Goal: Transaction & Acquisition: Purchase product/service

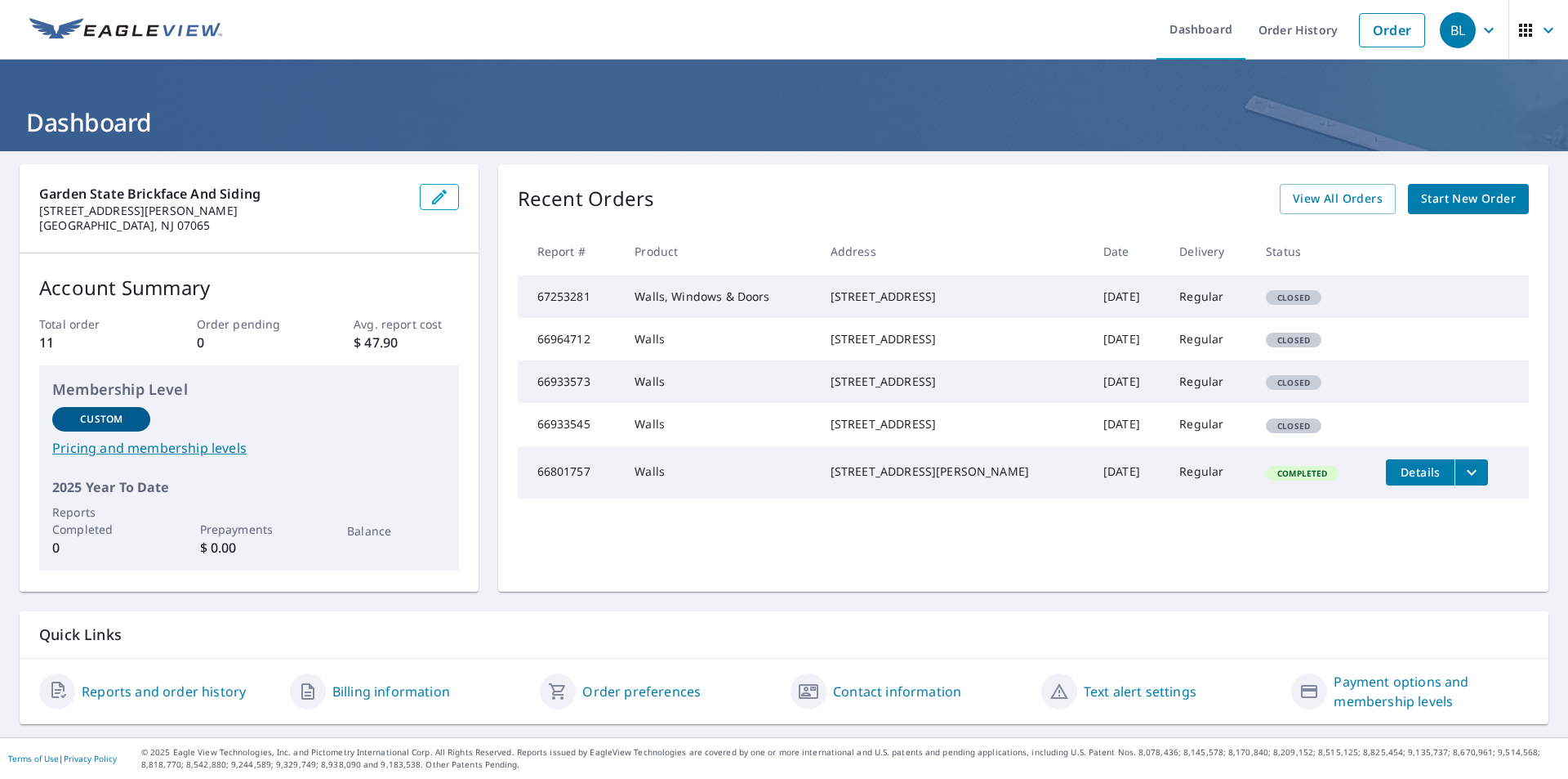
drag, startPoint x: 839, startPoint y: 298, endPoint x: 960, endPoint y: 321, distance: 123.2
click at [960, 318] on td "[STREET_ADDRESS]" at bounding box center [954, 296] width 273 height 42
copy div "[STREET_ADDRESS]"
click at [1456, 191] on span "Start New Order" at bounding box center [1468, 199] width 94 height 21
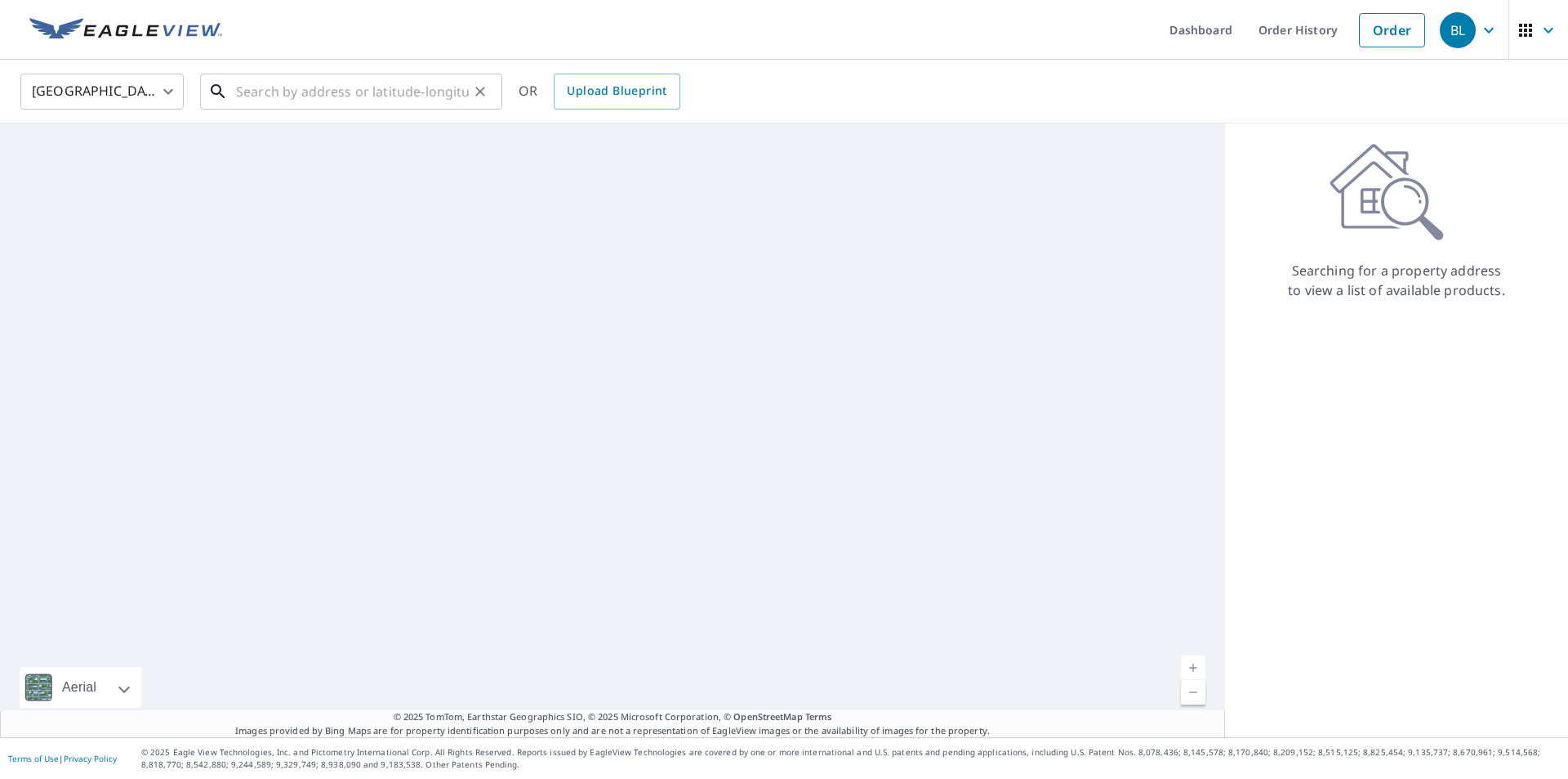
click at [343, 94] on input "text" at bounding box center [352, 91] width 233 height 46
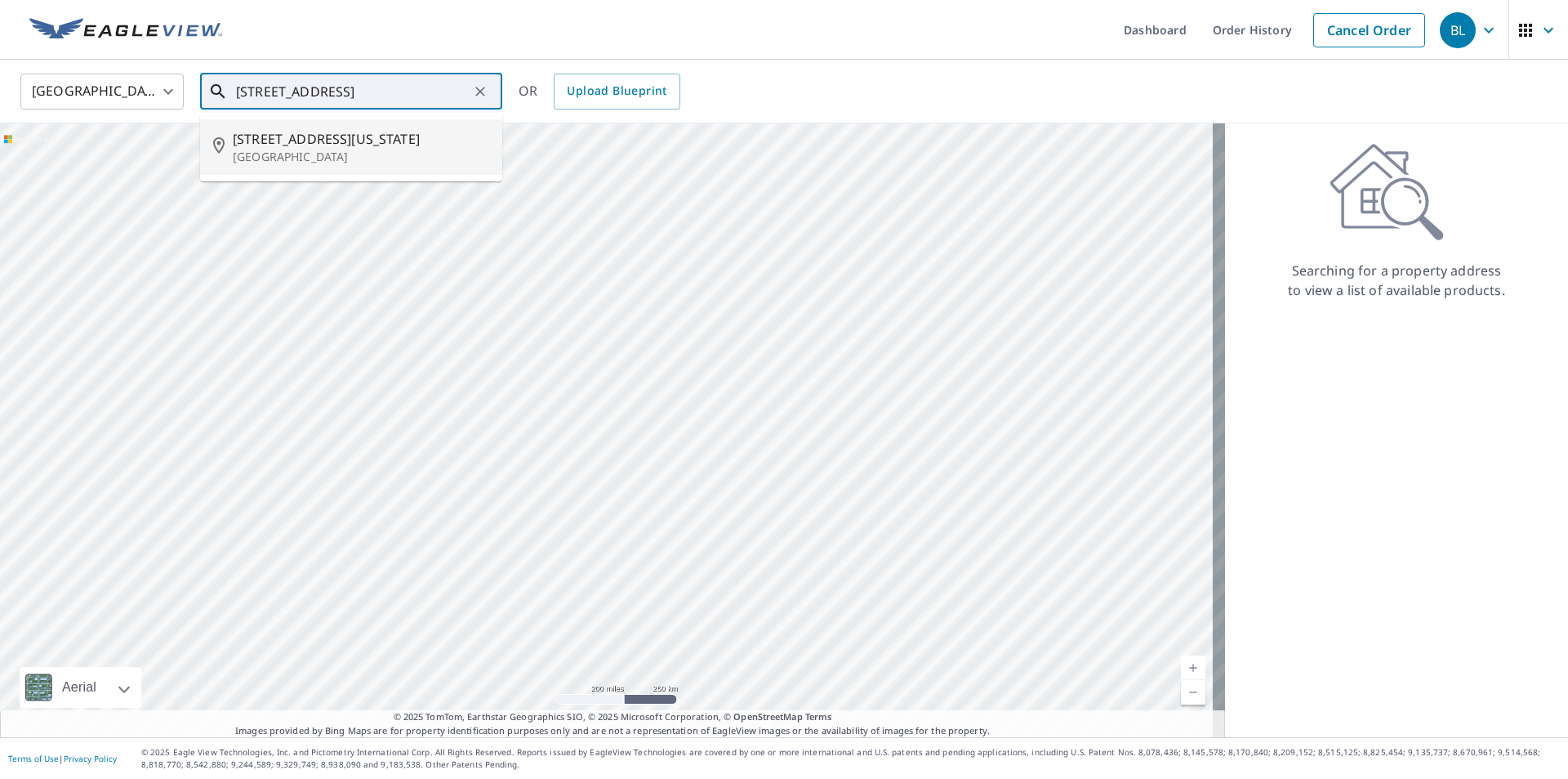
click at [302, 140] on span "[STREET_ADDRESS][US_STATE]" at bounding box center [360, 138] width 257 height 20
type input "[STREET_ADDRESS][US_STATE]"
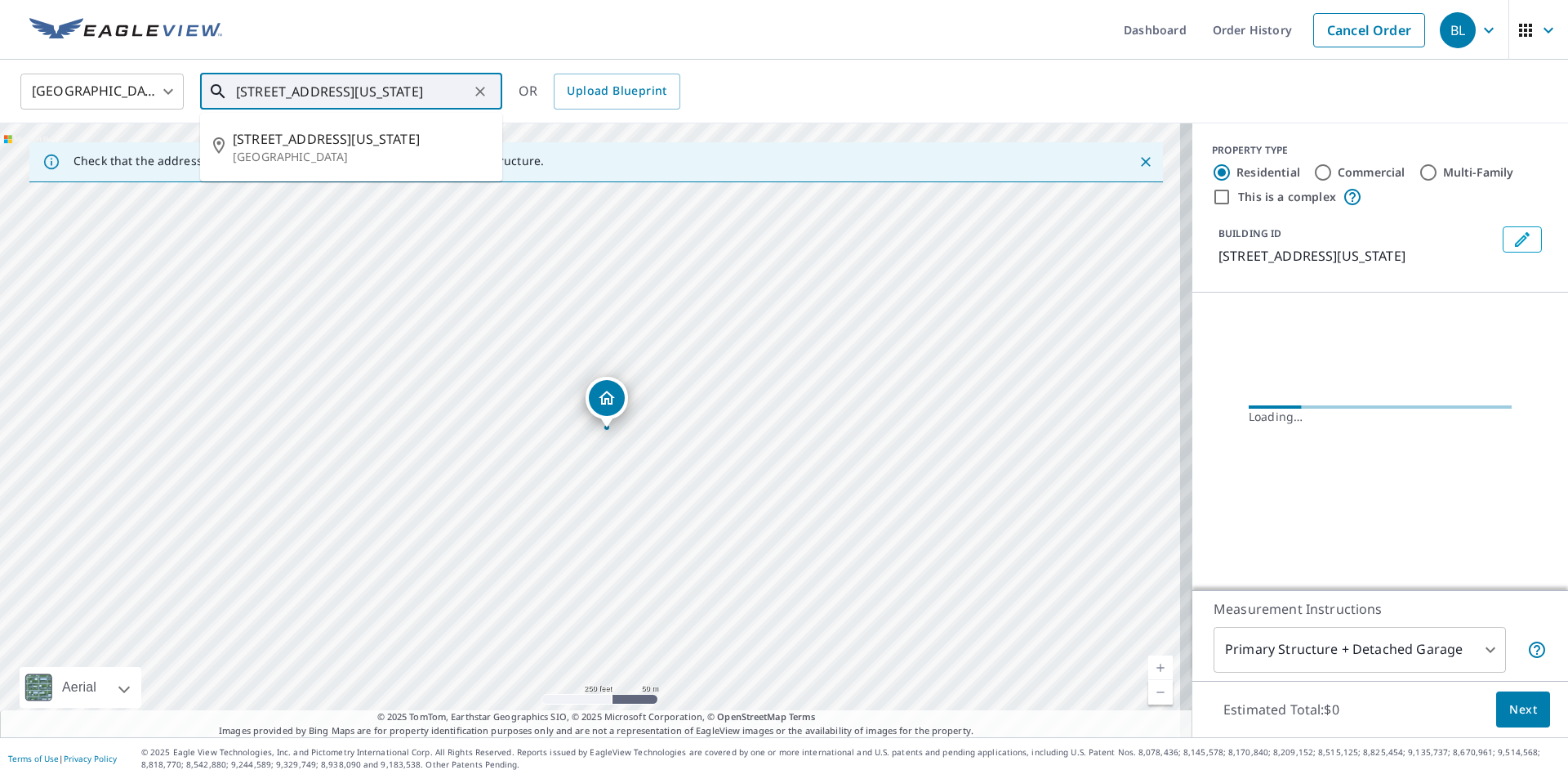
drag, startPoint x: 446, startPoint y: 94, endPoint x: 197, endPoint y: 93, distance: 249.0
click at [197, 93] on div "[GEOGRAPHIC_DATA] [GEOGRAPHIC_DATA] ​ [STREET_ADDRESS][US_STATE] ​ [STREET_ADDR…" at bounding box center [779, 91] width 1541 height 38
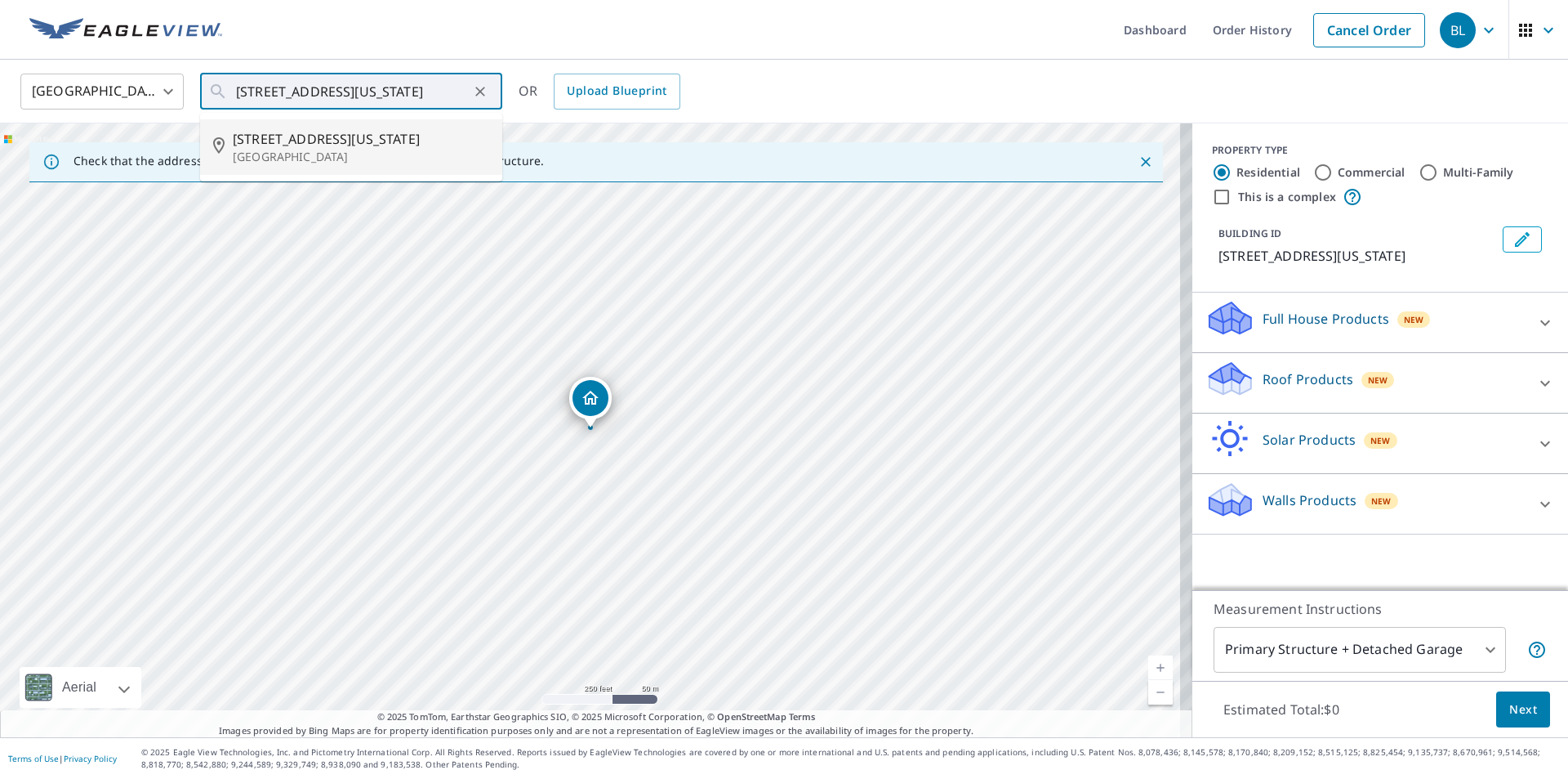
click at [1500, 497] on div "Walls Products New" at bounding box center [1365, 503] width 320 height 47
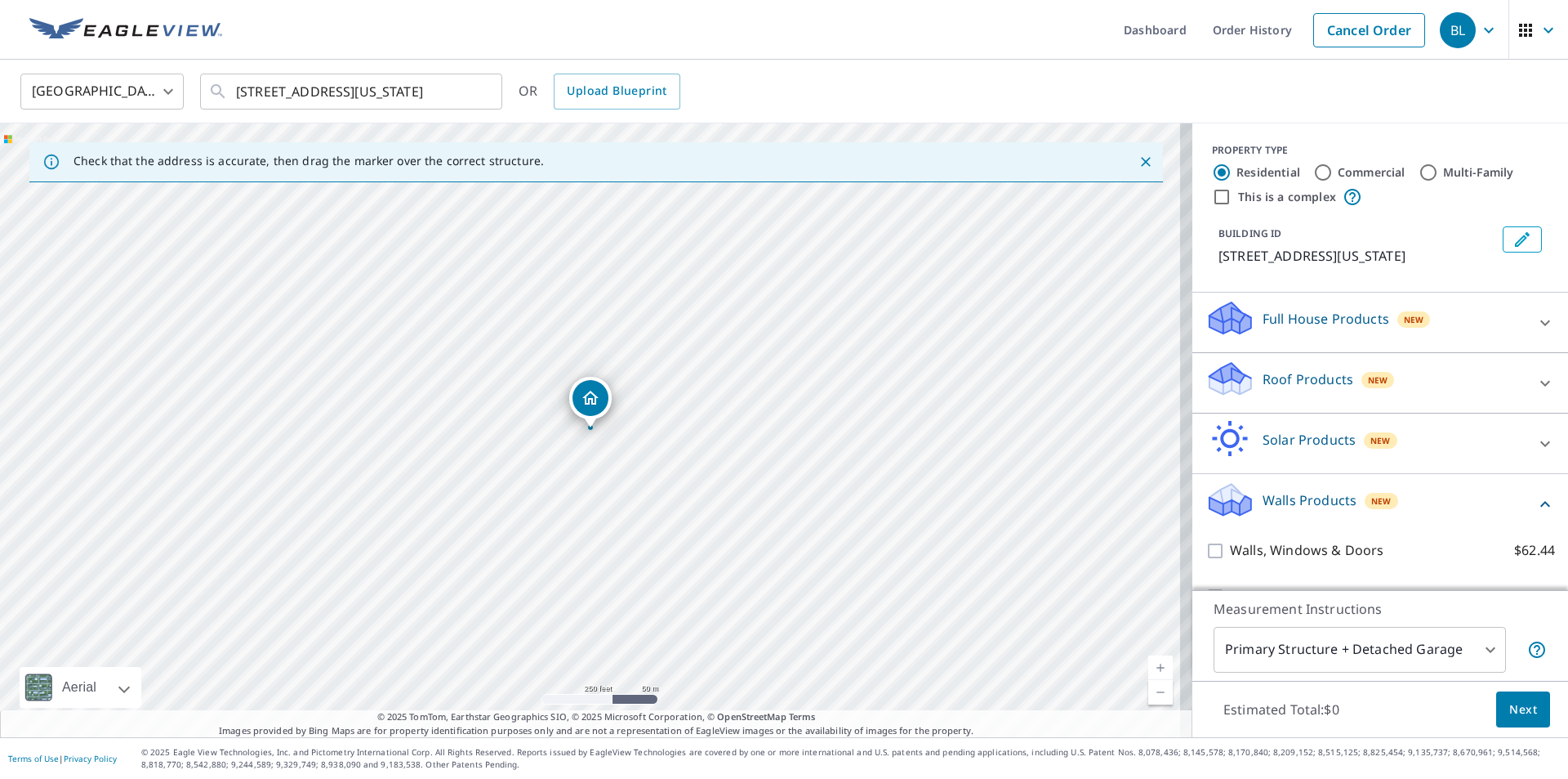
scroll to position [36, 0]
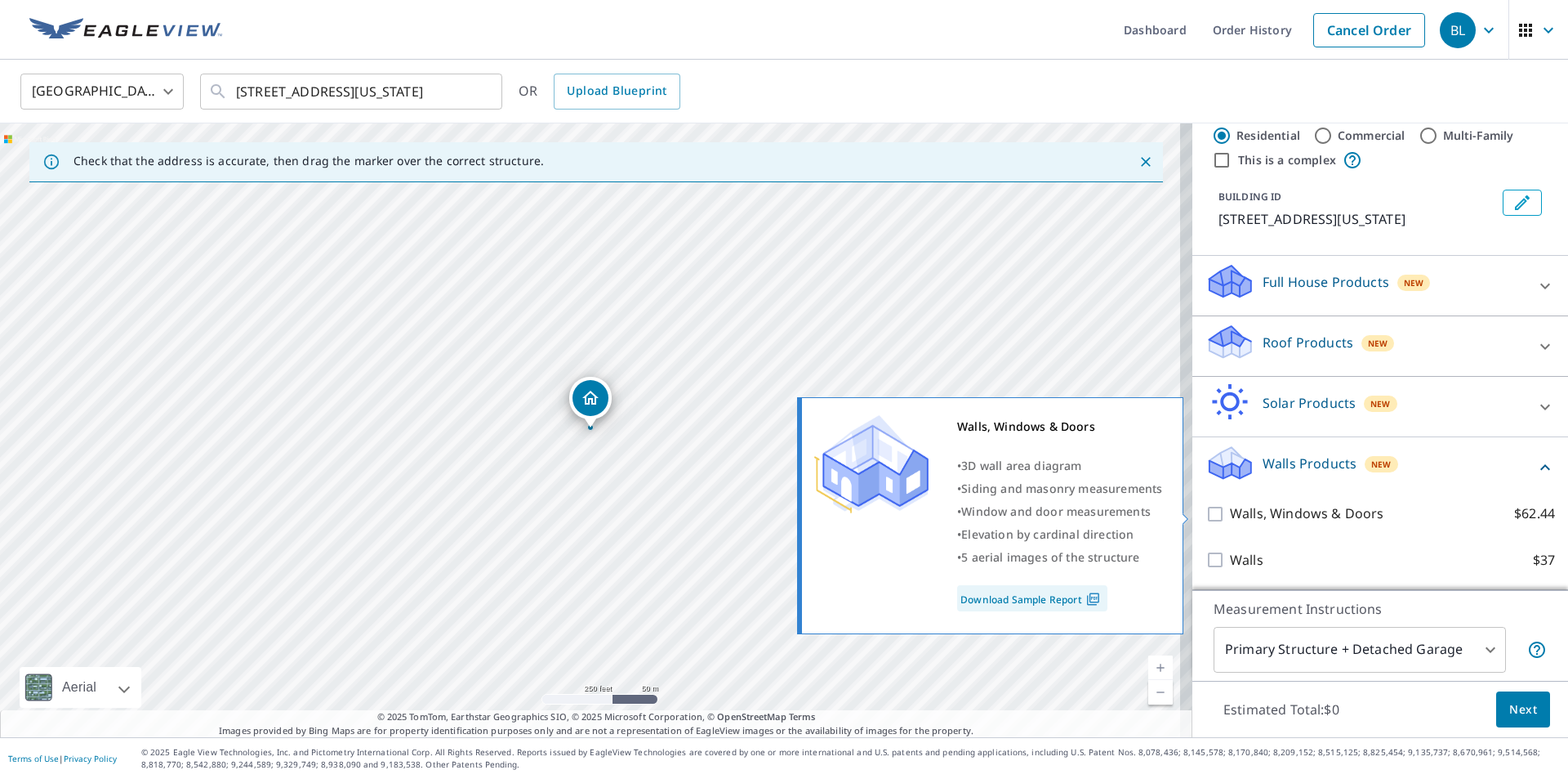
click at [1206, 510] on input "Walls, Windows & Doors $62.44" at bounding box center [1218, 514] width 24 height 20
checkbox input "true"
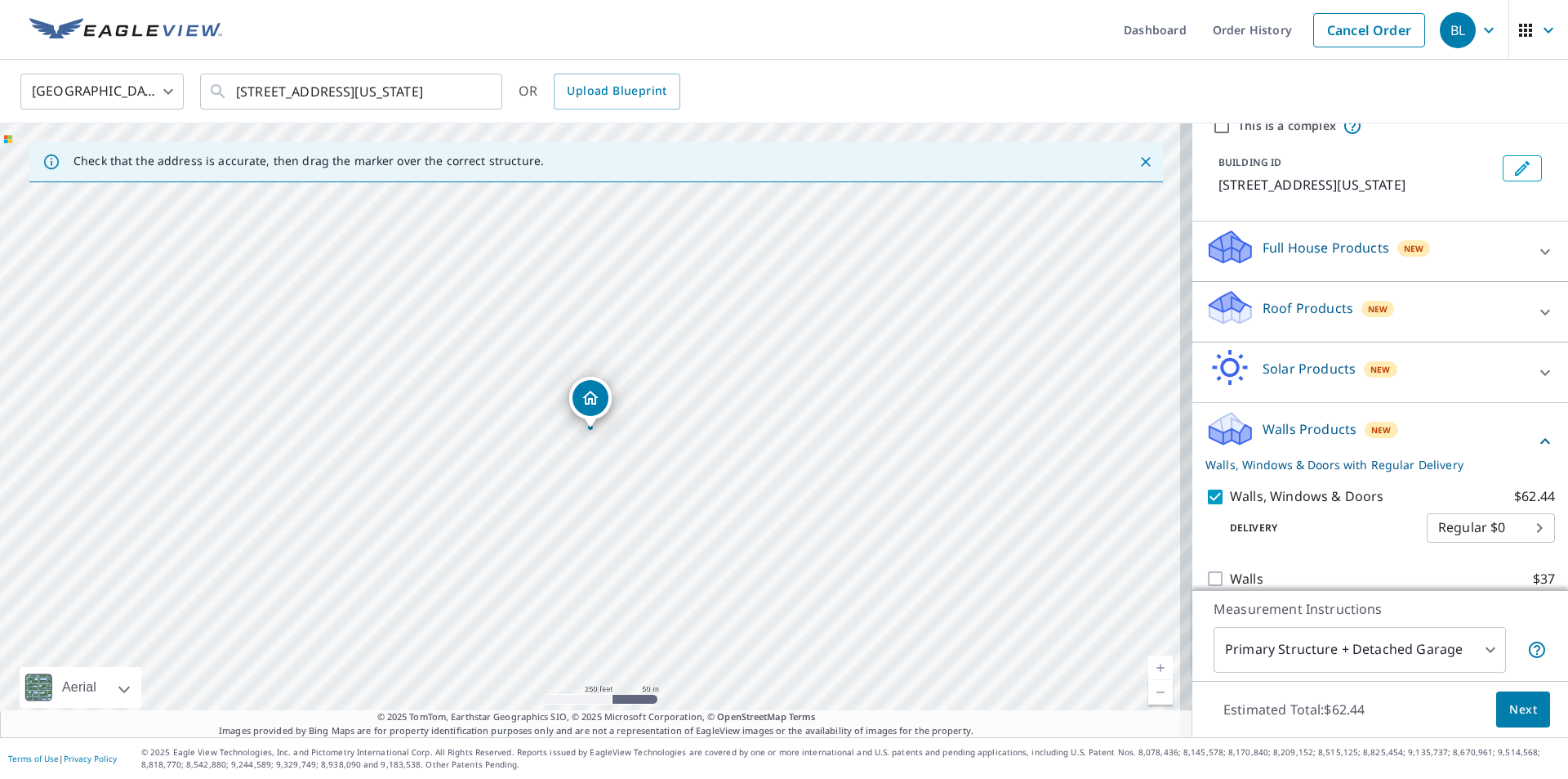
scroll to position [90, 0]
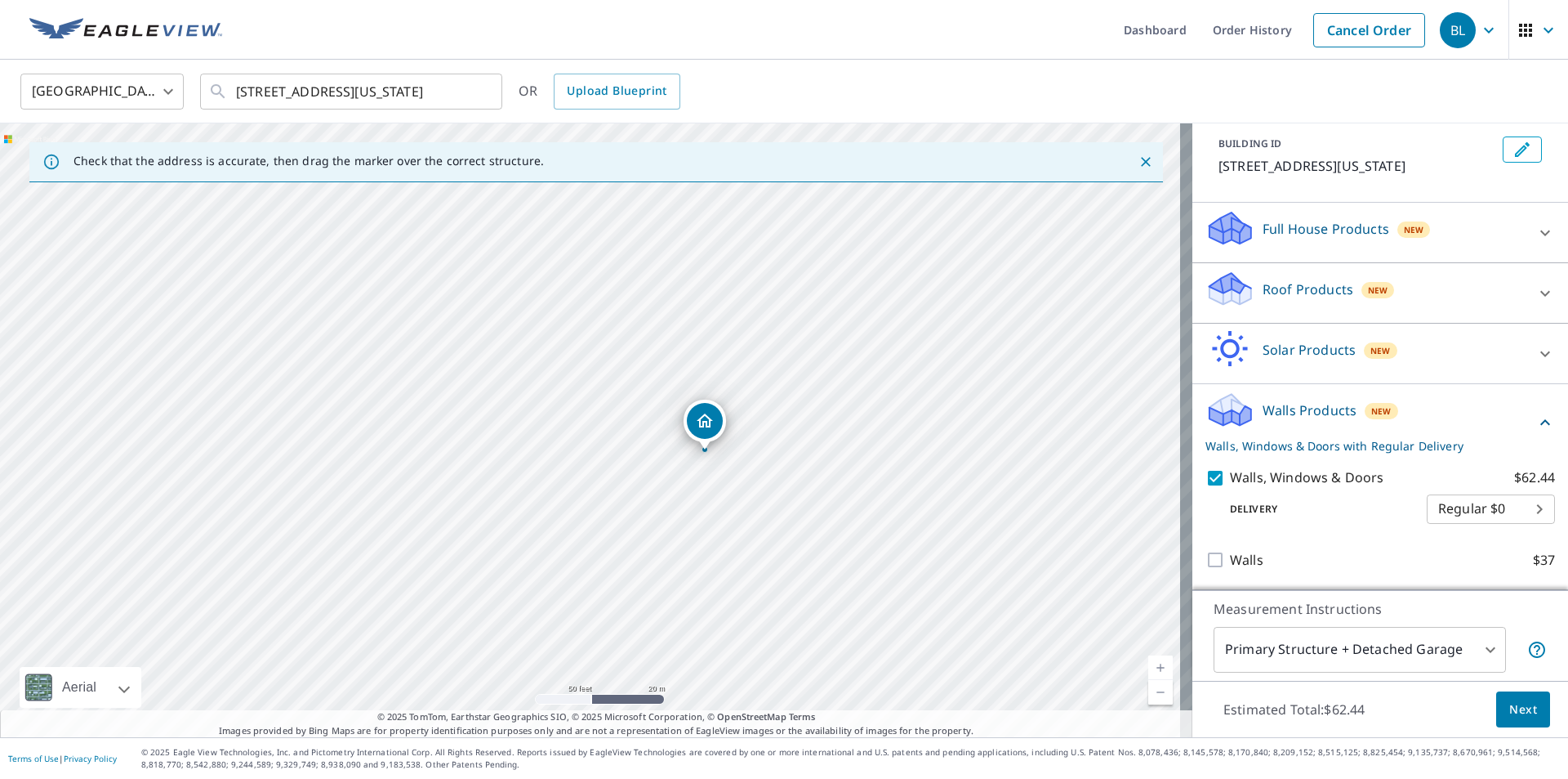
drag, startPoint x: 948, startPoint y: 430, endPoint x: 829, endPoint y: 477, distance: 127.9
click at [829, 477] on div "[STREET_ADDRESS][US_STATE]" at bounding box center [596, 430] width 1193 height 614
drag, startPoint x: 784, startPoint y: 439, endPoint x: 776, endPoint y: 471, distance: 33.0
click at [788, 468] on div "[STREET_ADDRESS][US_STATE]" at bounding box center [596, 430] width 1193 height 614
click at [1467, 650] on body "BL BL Dashboard Order History Cancel Order BL [GEOGRAPHIC_DATA] [GEOGRAPHIC_DAT…" at bounding box center [784, 390] width 1568 height 779
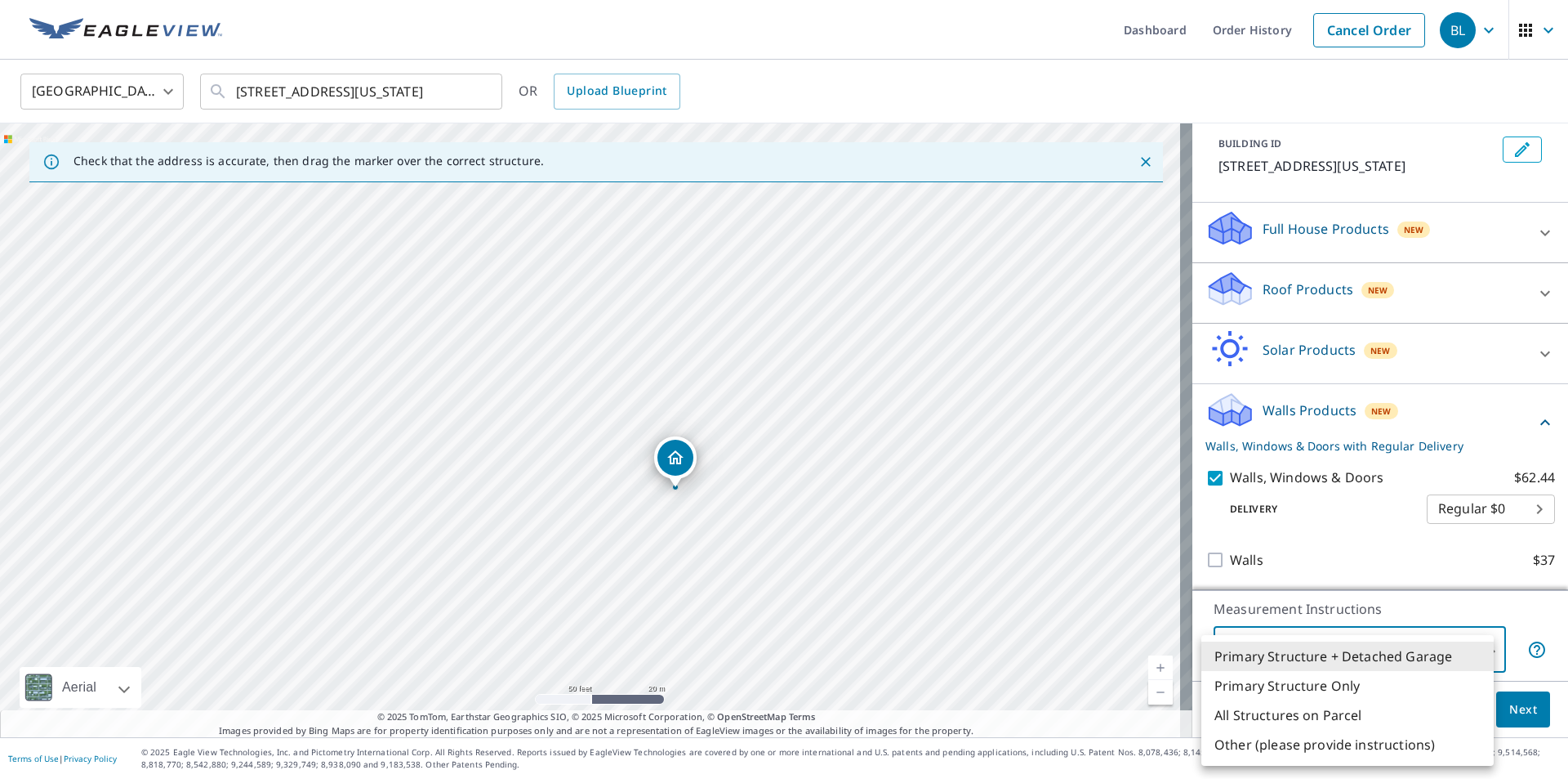
click at [1287, 707] on li "All Structures on Parcel" at bounding box center [1348, 715] width 292 height 29
type input "3"
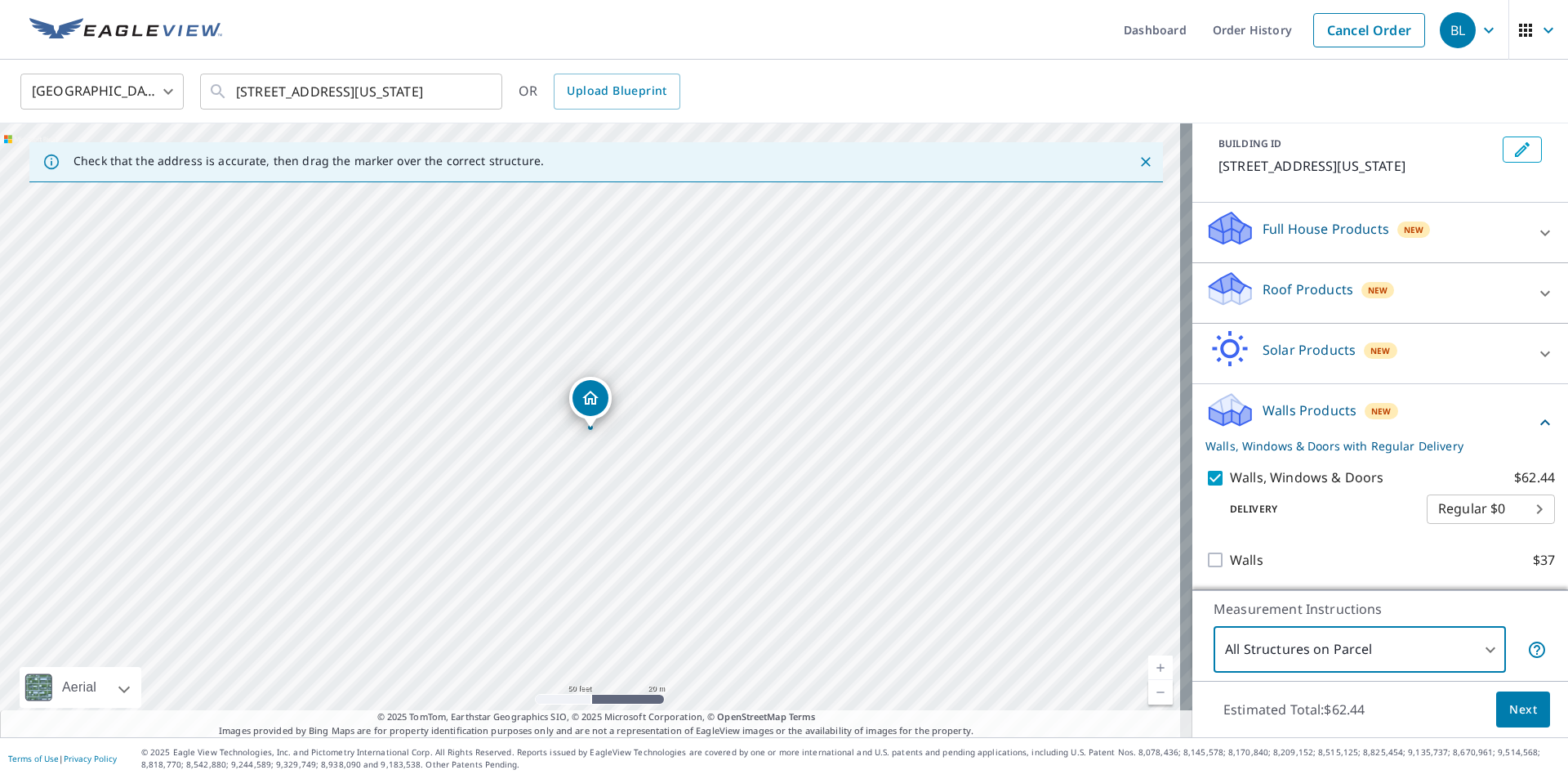
click at [1512, 709] on span "Next" at bounding box center [1523, 710] width 28 height 21
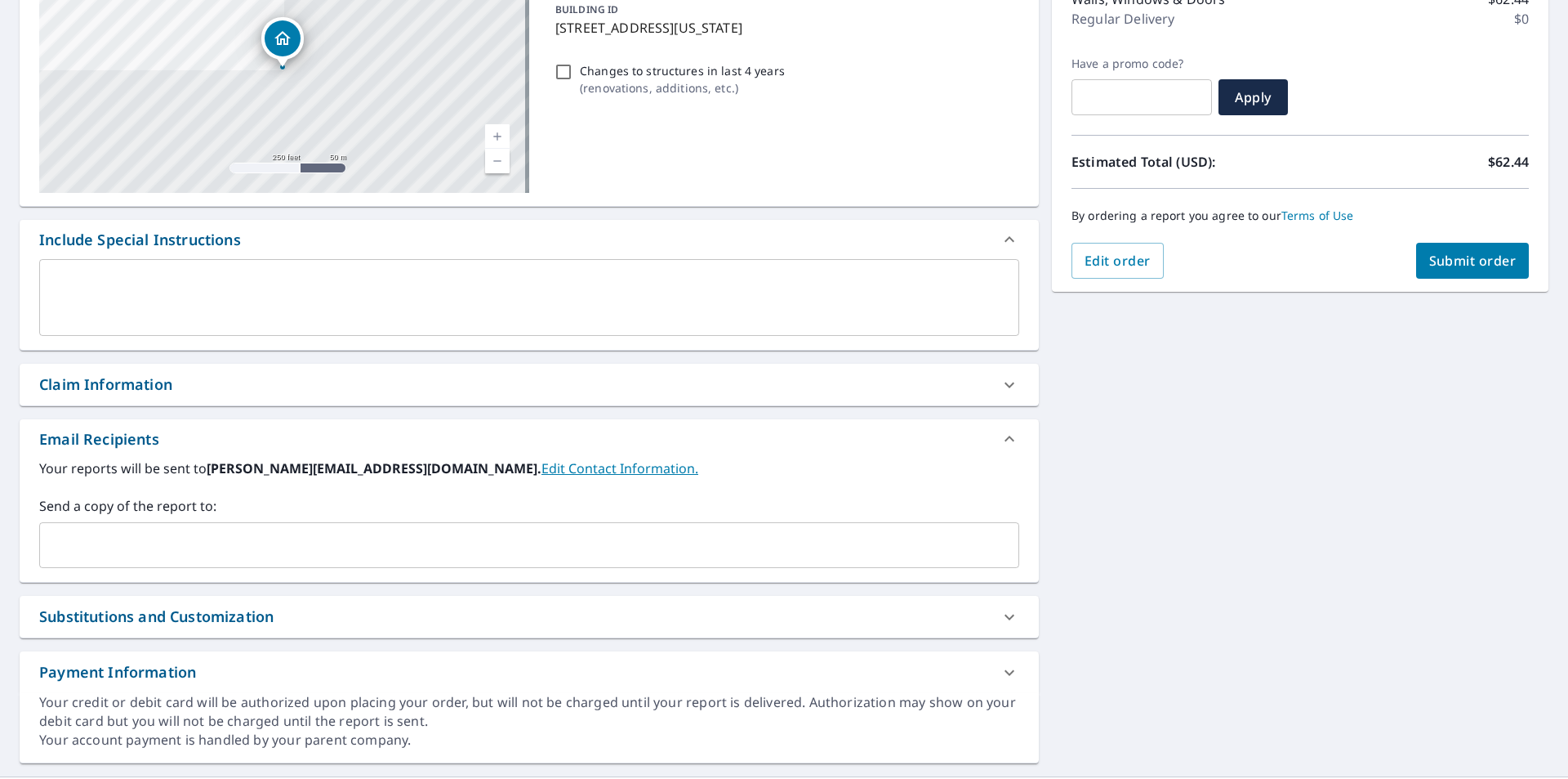
scroll to position [245, 0]
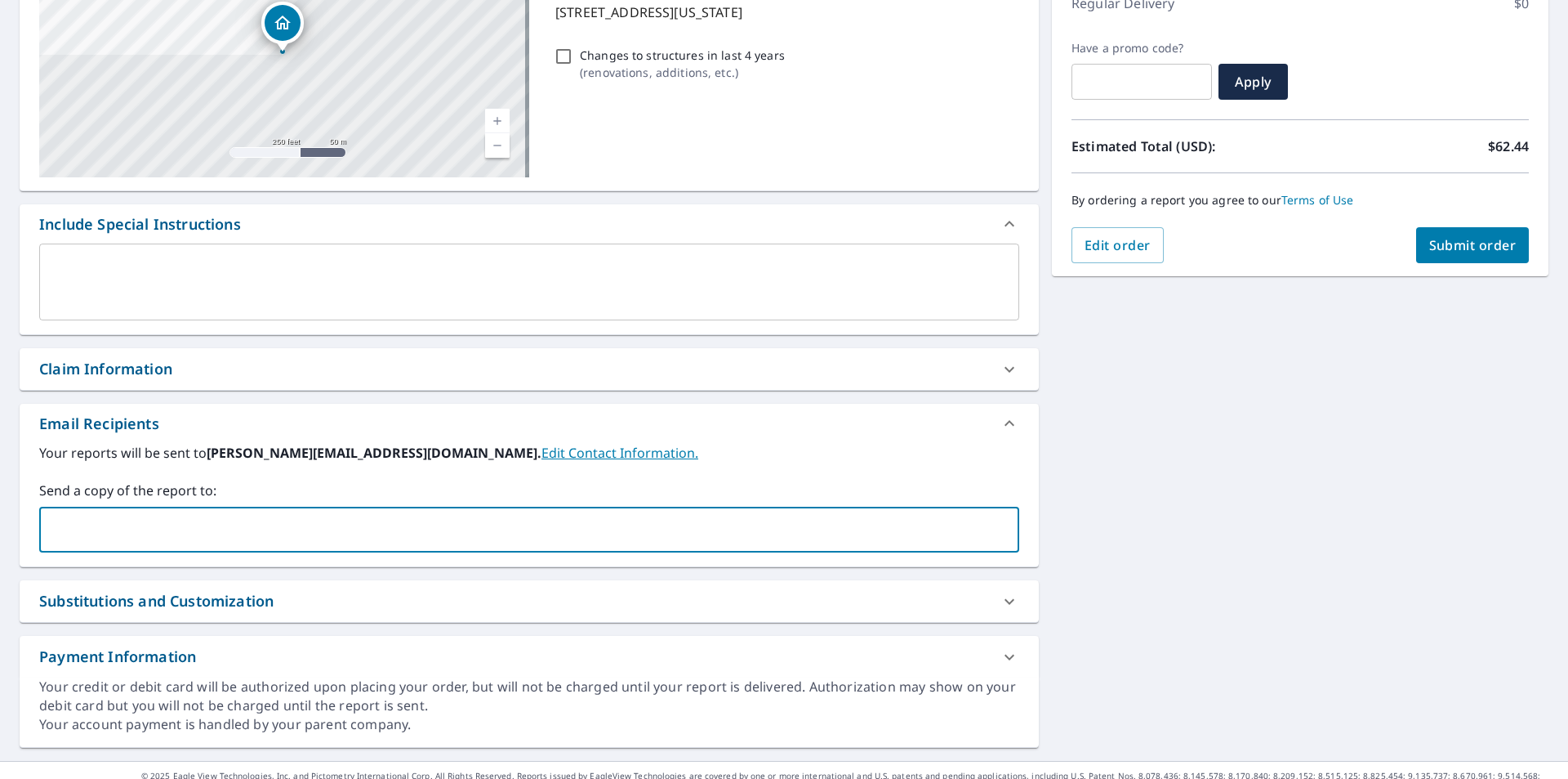
click at [413, 539] on input "text" at bounding box center [517, 529] width 941 height 31
type input "[PERSON_NAME][EMAIL_ADDRESS][DOMAIN_NAME]"
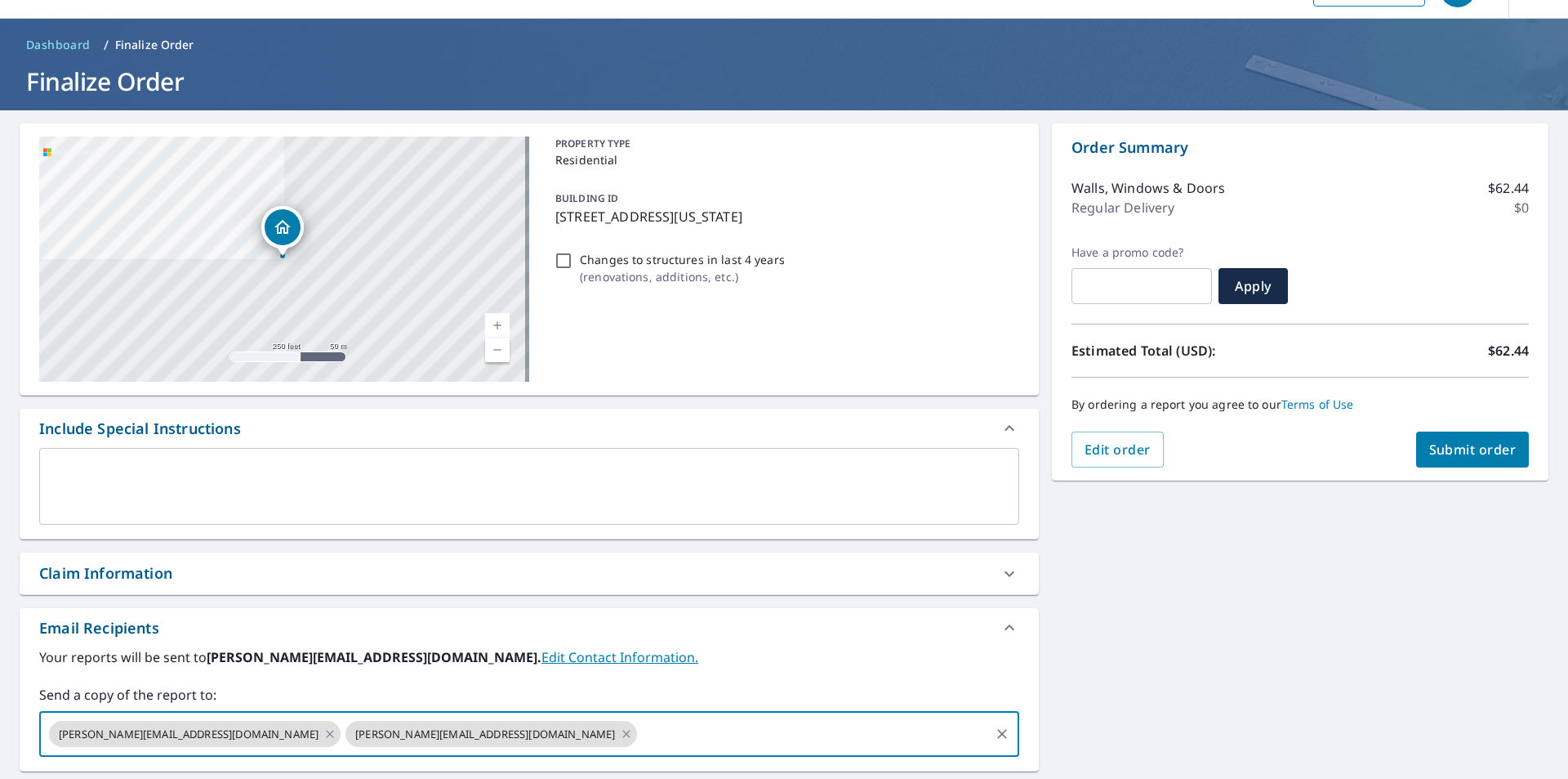
scroll to position [0, 0]
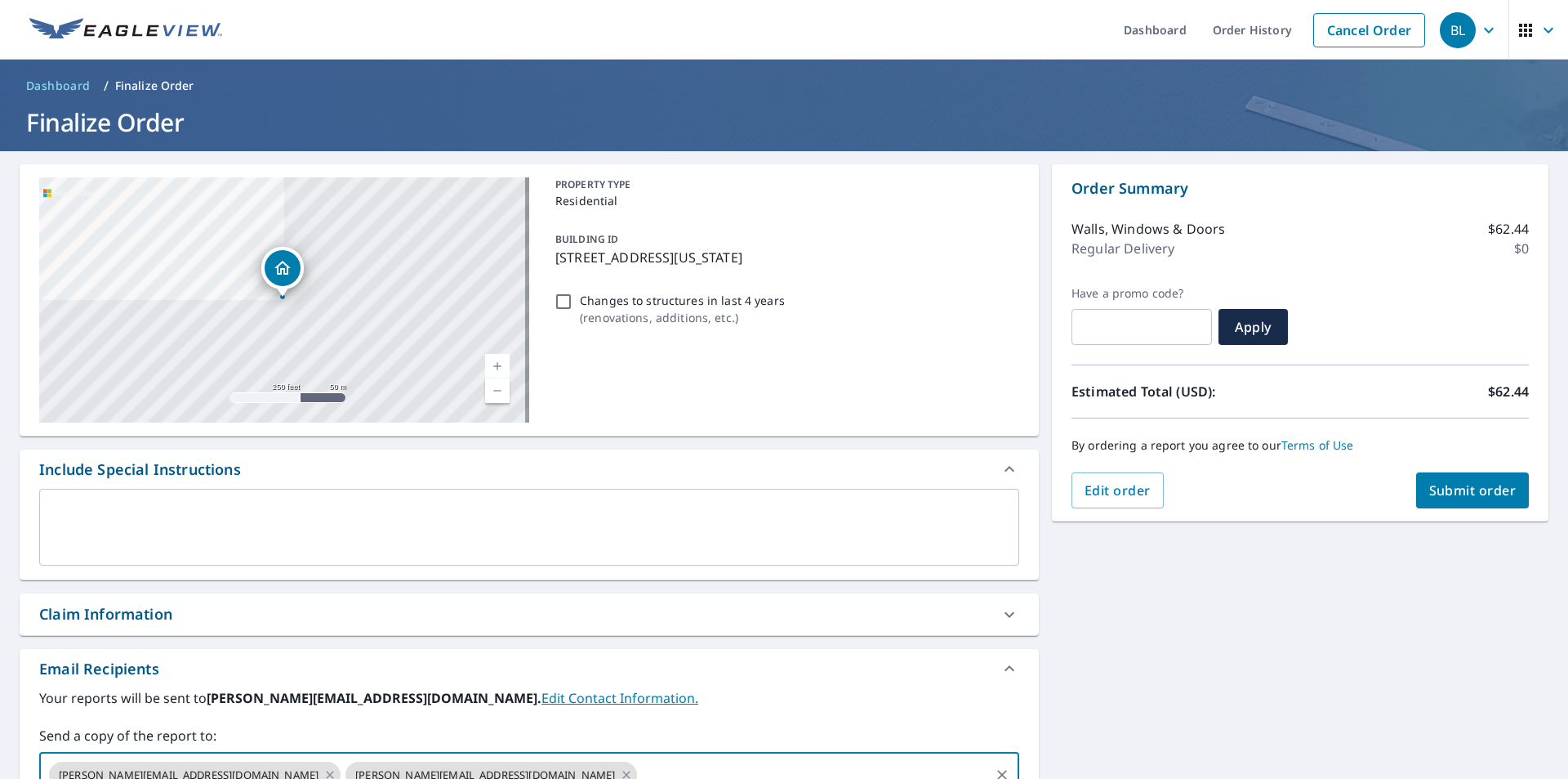
click at [1539, 26] on icon "button" at bounding box center [1548, 30] width 20 height 20
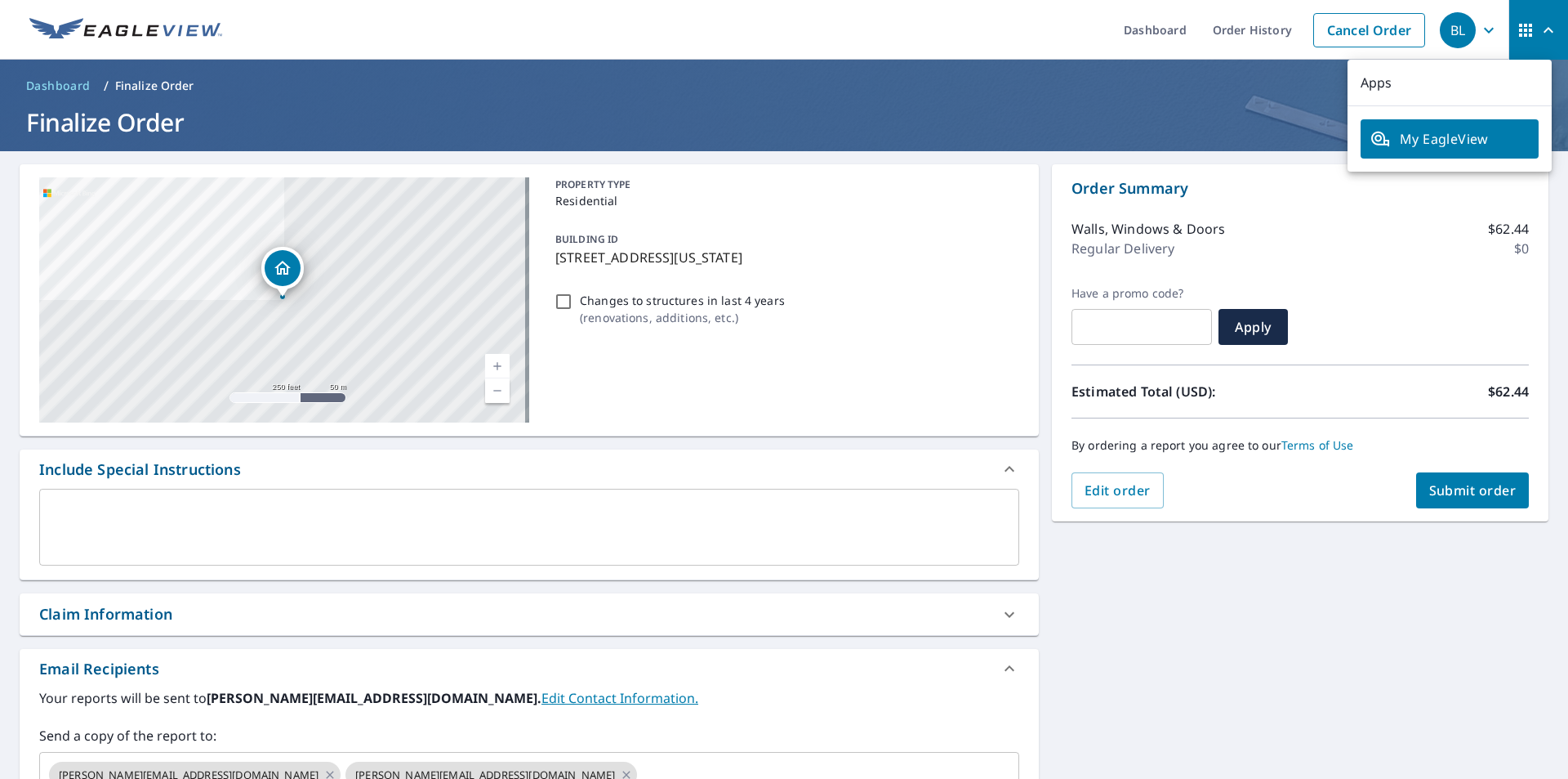
click at [1487, 29] on span "BL" at bounding box center [1471, 30] width 62 height 39
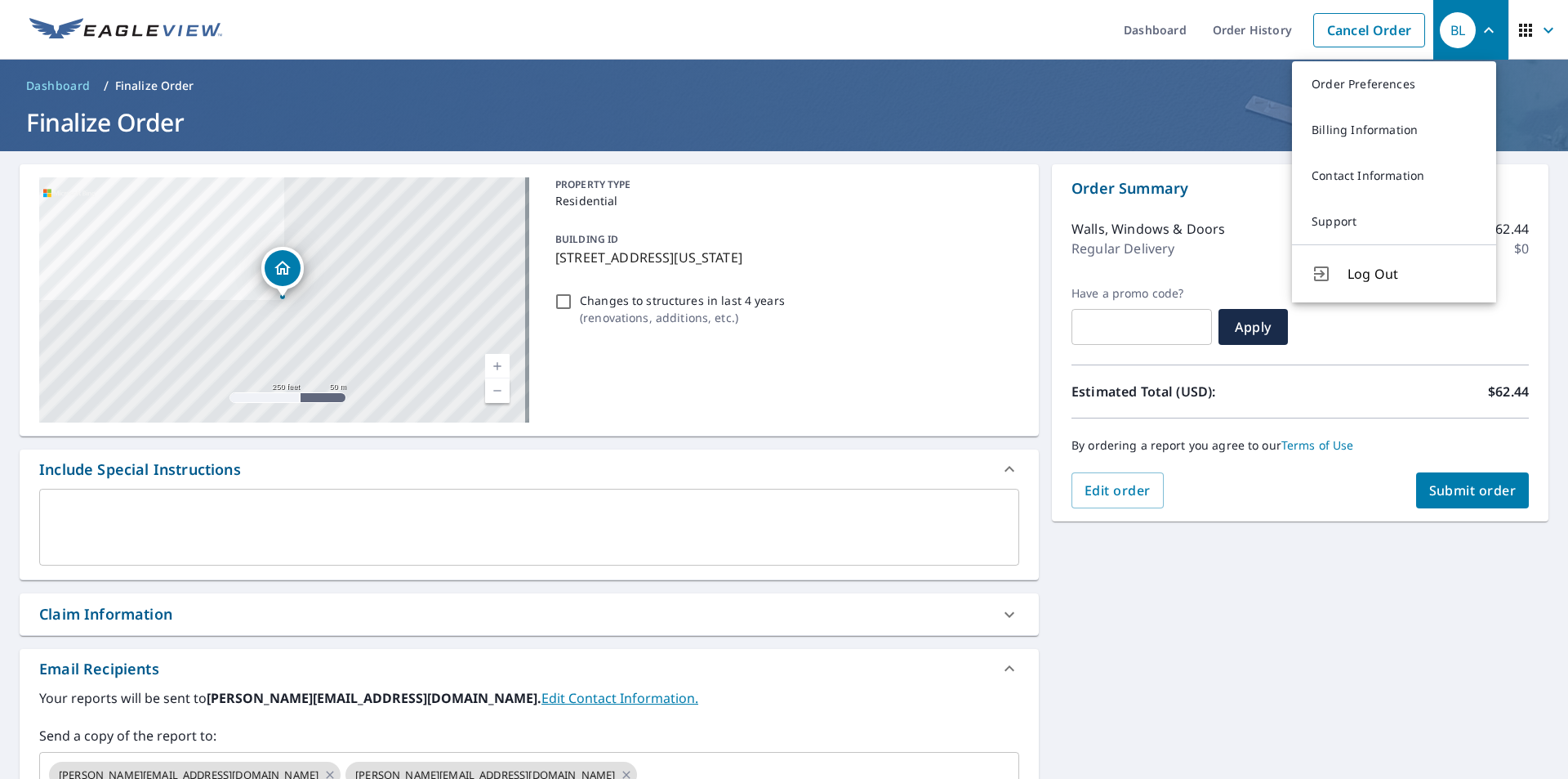
click at [1365, 540] on div "[STREET_ADDRESS][US_STATE] Aerial Road A standard road map Aerial A detailed lo…" at bounding box center [784, 578] width 1568 height 855
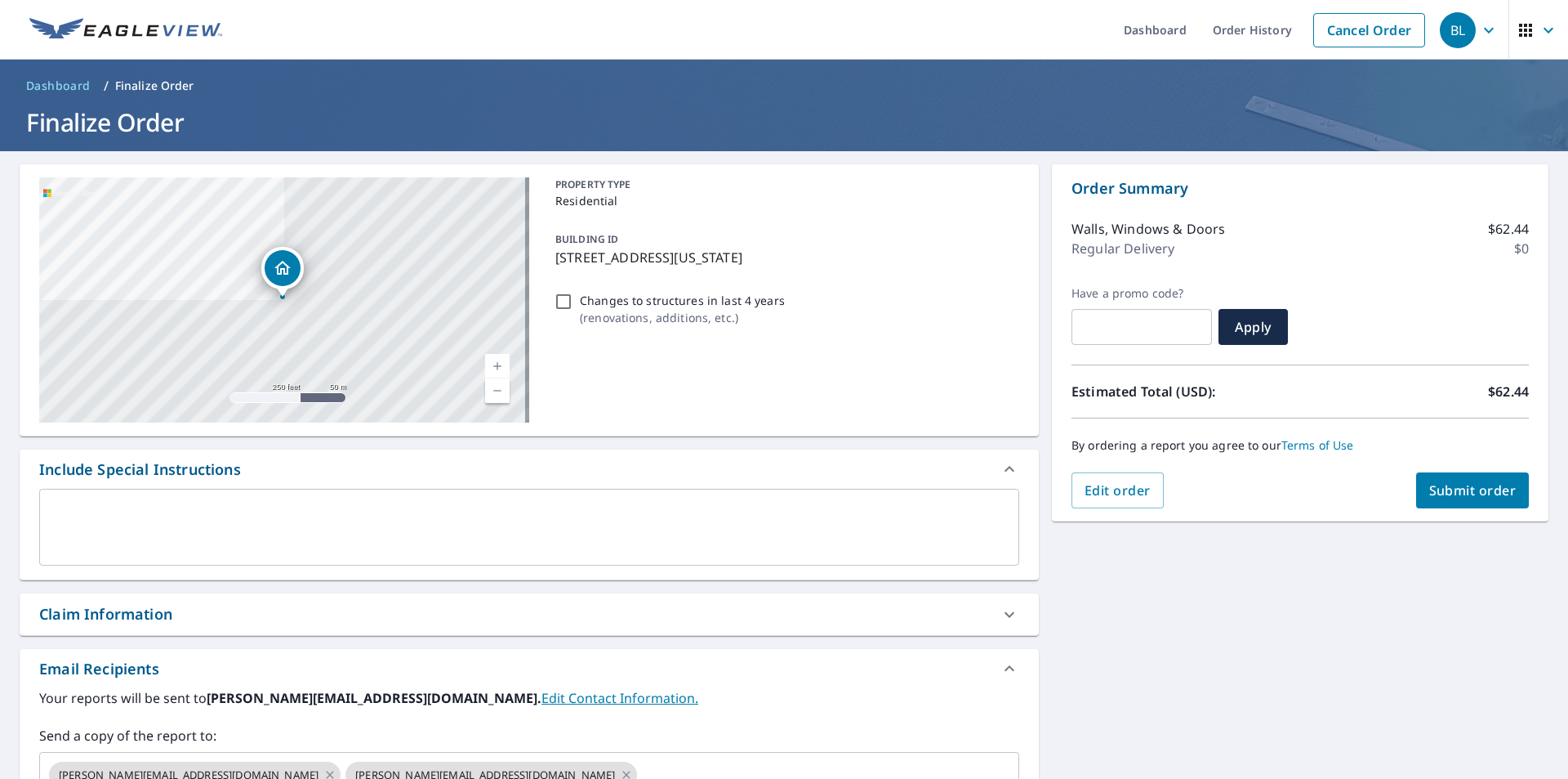
click at [1472, 489] on span "Submit order" at bounding box center [1474, 489] width 88 height 18
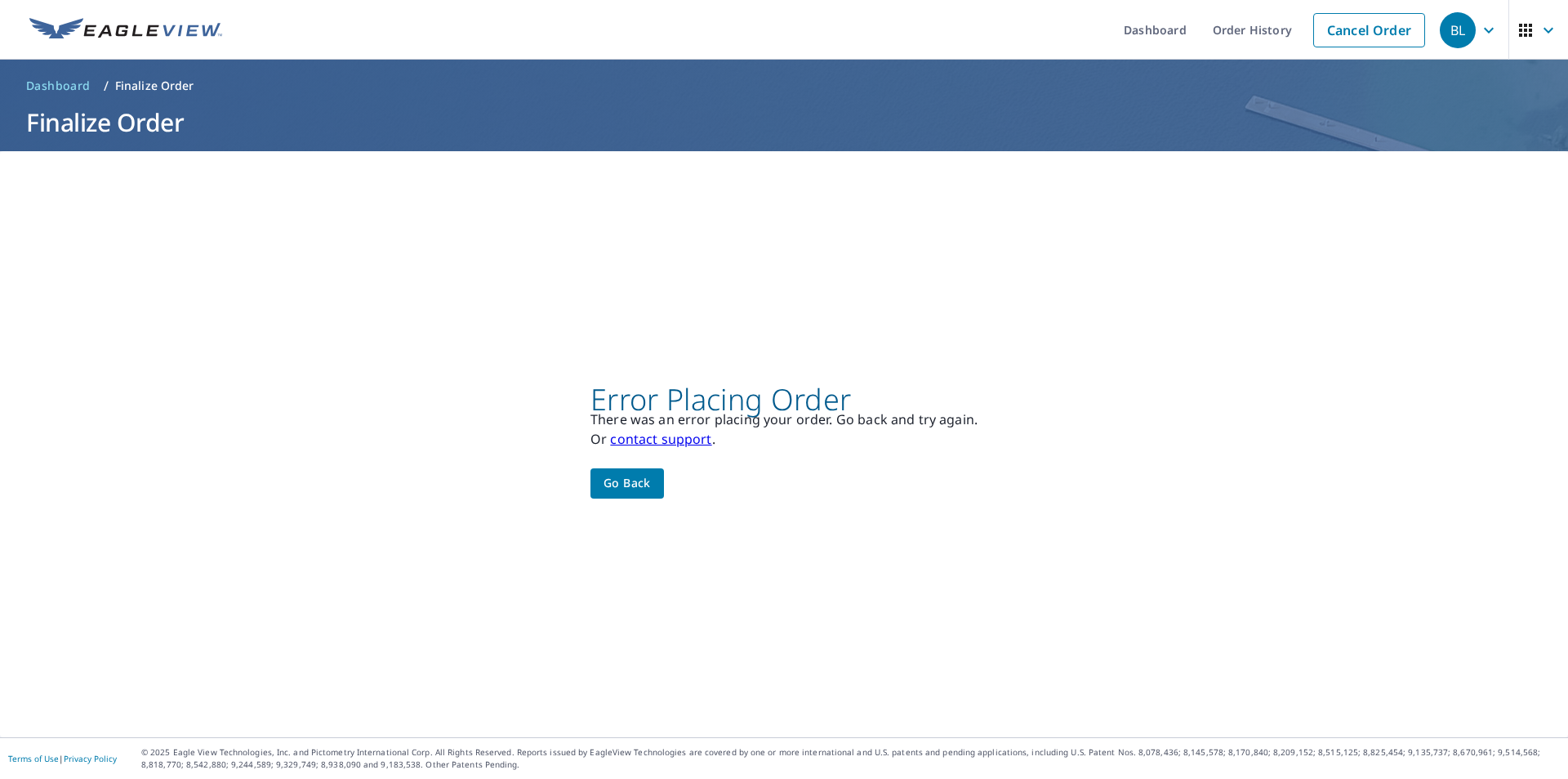
click at [604, 475] on span "Go back" at bounding box center [627, 483] width 48 height 21
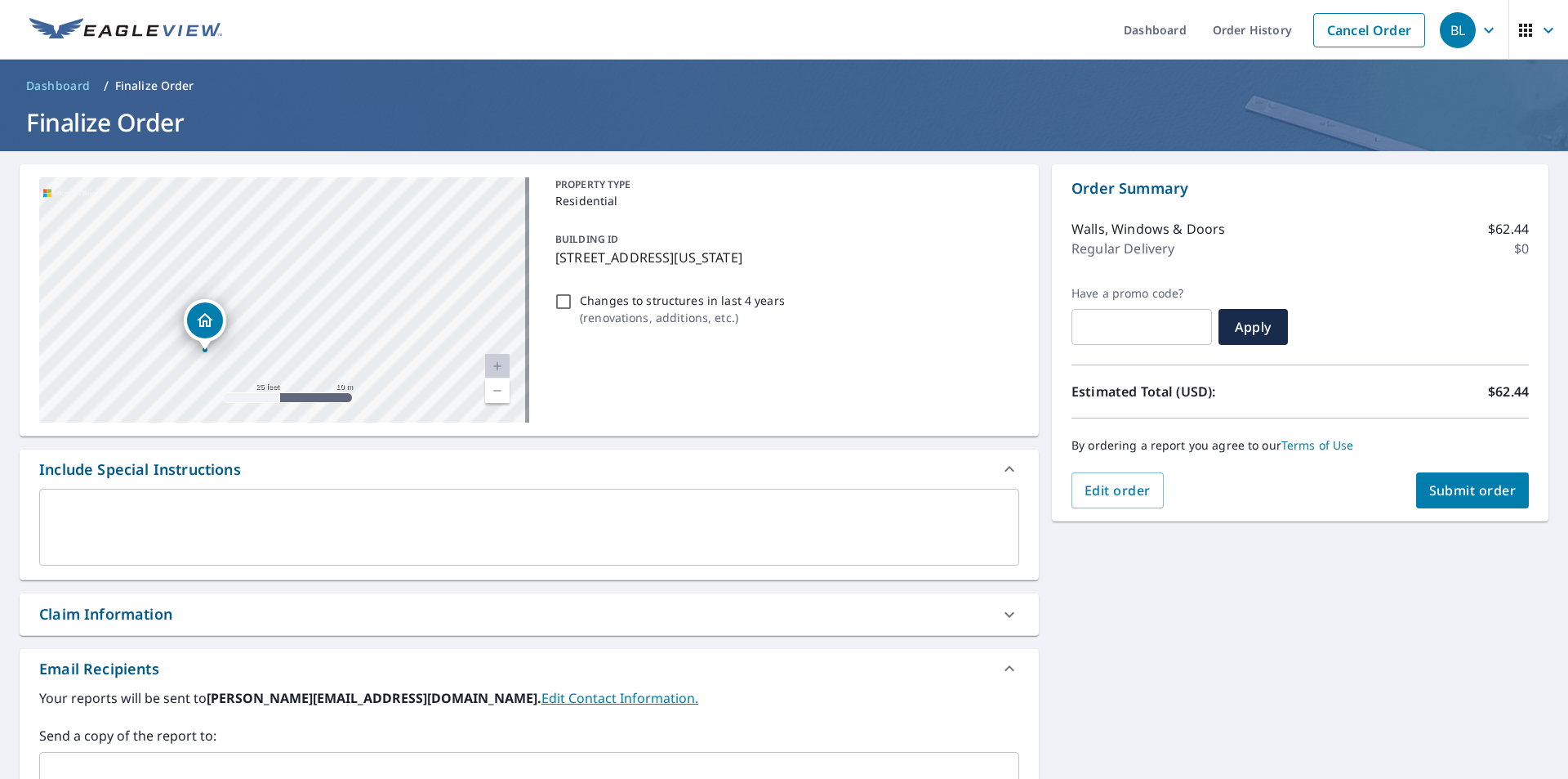
drag, startPoint x: 379, startPoint y: 295, endPoint x: 323, endPoint y: 316, distance: 59.8
click at [323, 316] on div "[STREET_ADDRESS][US_STATE]" at bounding box center [284, 300] width 490 height 245
drag, startPoint x: 388, startPoint y: 338, endPoint x: 344, endPoint y: 306, distance: 54.4
click at [344, 306] on div "[STREET_ADDRESS][US_STATE]" at bounding box center [284, 300] width 490 height 245
drag, startPoint x: 388, startPoint y: 337, endPoint x: 422, endPoint y: 336, distance: 34.0
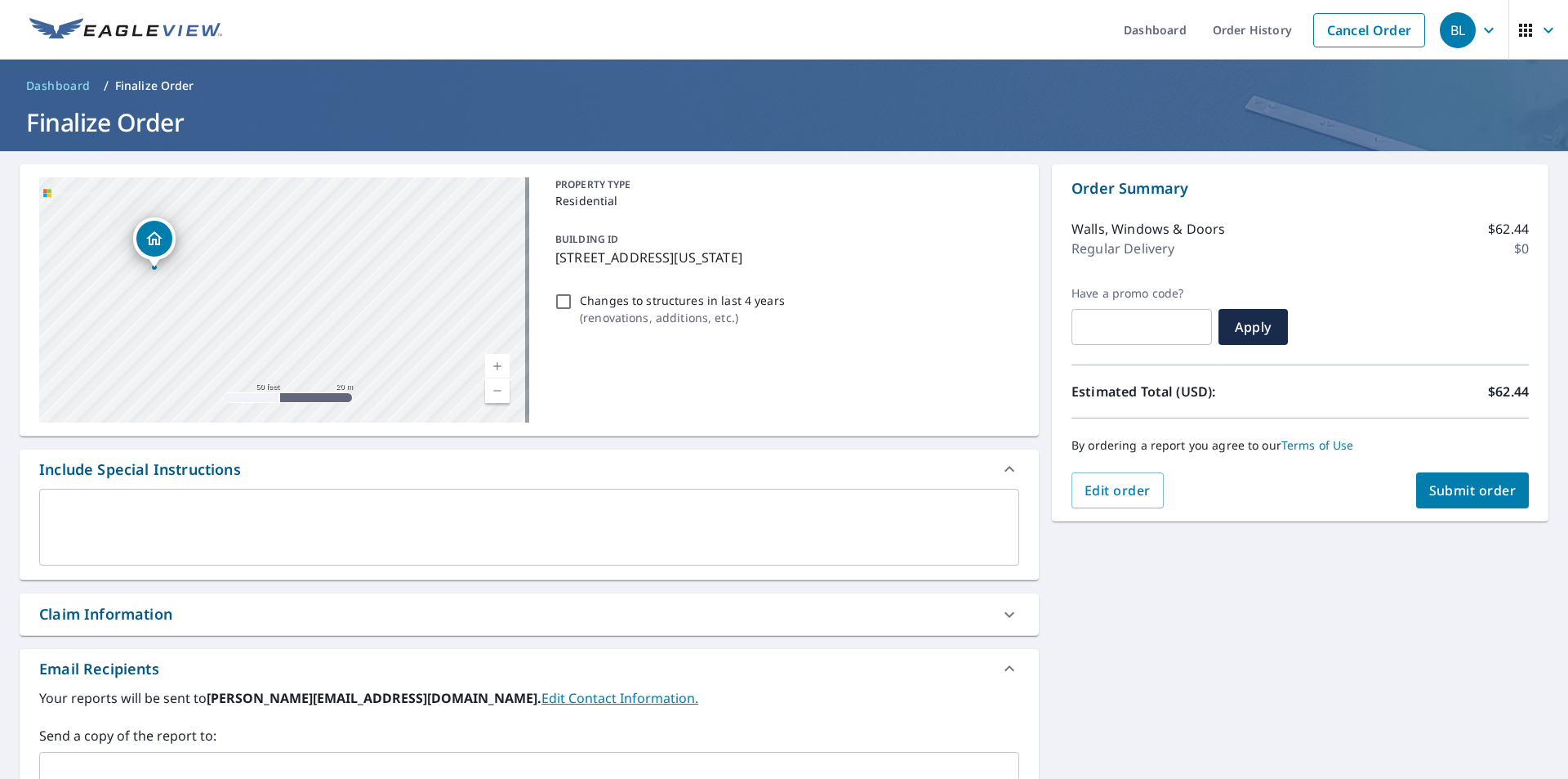
click at [422, 336] on div "[STREET_ADDRESS][US_STATE]" at bounding box center [284, 300] width 490 height 245
drag, startPoint x: 311, startPoint y: 283, endPoint x: 361, endPoint y: 296, distance: 51.7
click at [361, 296] on div "[STREET_ADDRESS][US_STATE]" at bounding box center [284, 300] width 490 height 245
drag, startPoint x: 553, startPoint y: 258, endPoint x: 775, endPoint y: 251, distance: 222.1
click at [775, 251] on p "[STREET_ADDRESS][US_STATE]" at bounding box center [784, 257] width 458 height 20
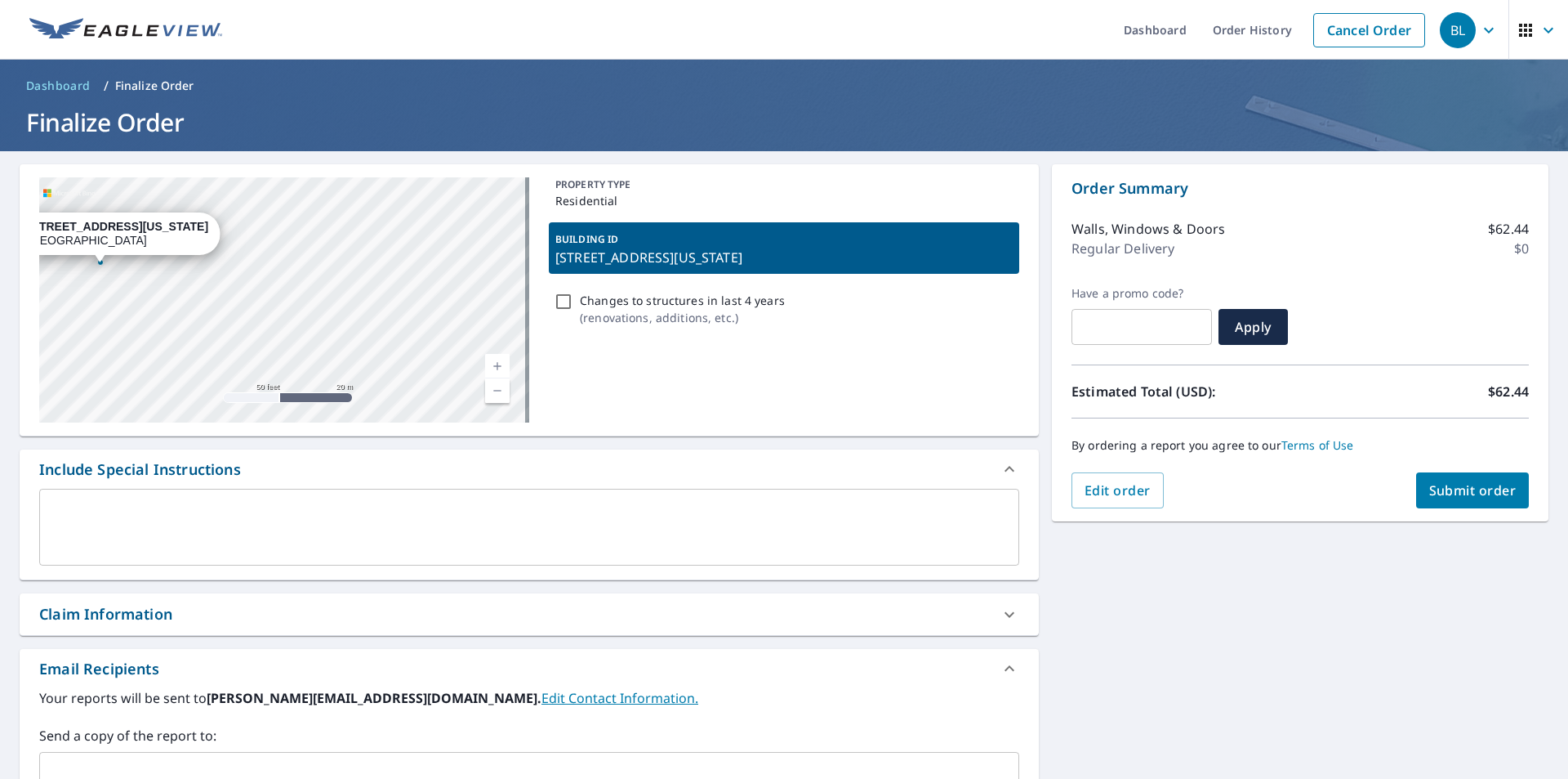
drag, startPoint x: 470, startPoint y: 270, endPoint x: 288, endPoint y: 235, distance: 185.3
click at [288, 235] on div "[STREET_ADDRESS][US_STATE]" at bounding box center [284, 300] width 490 height 245
copy p "[STREET_ADDRESS][US_STATE]"
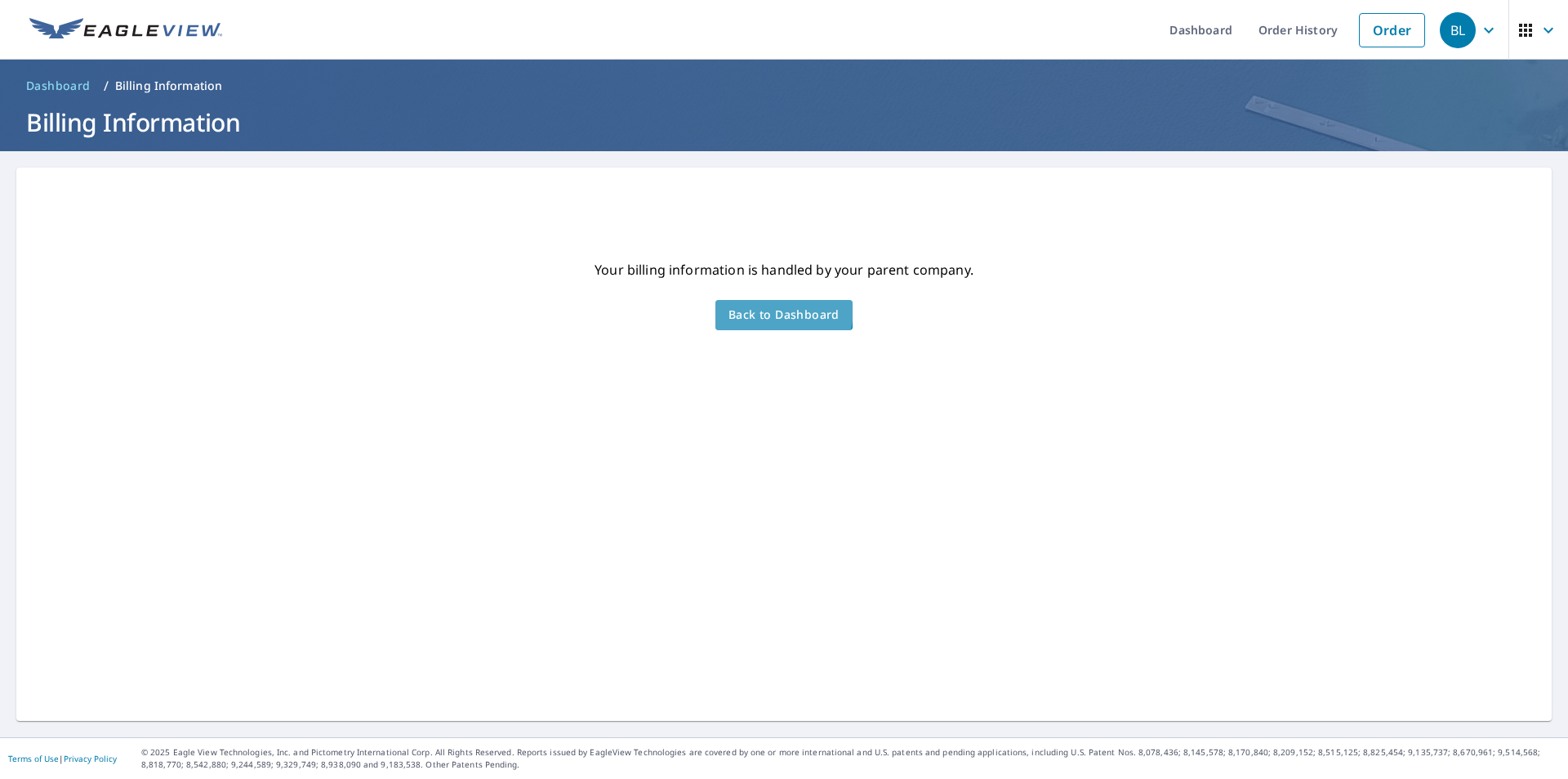
click at [743, 307] on span "Back to Dashboard" at bounding box center [784, 315] width 111 height 21
